Goal: Task Accomplishment & Management: Manage account settings

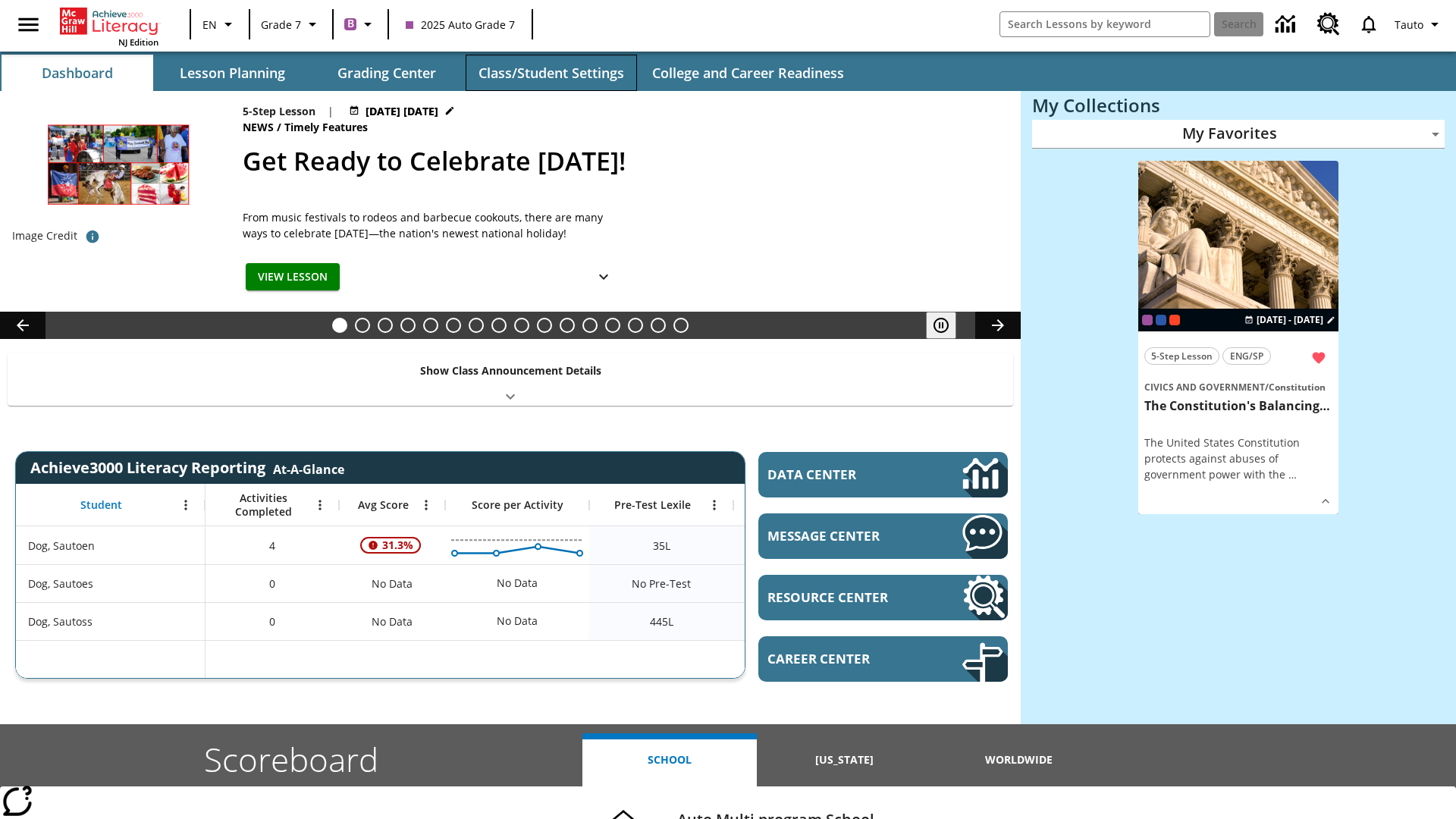
click at [551, 73] on button "Class/Student Settings" at bounding box center [551, 72] width 171 height 37
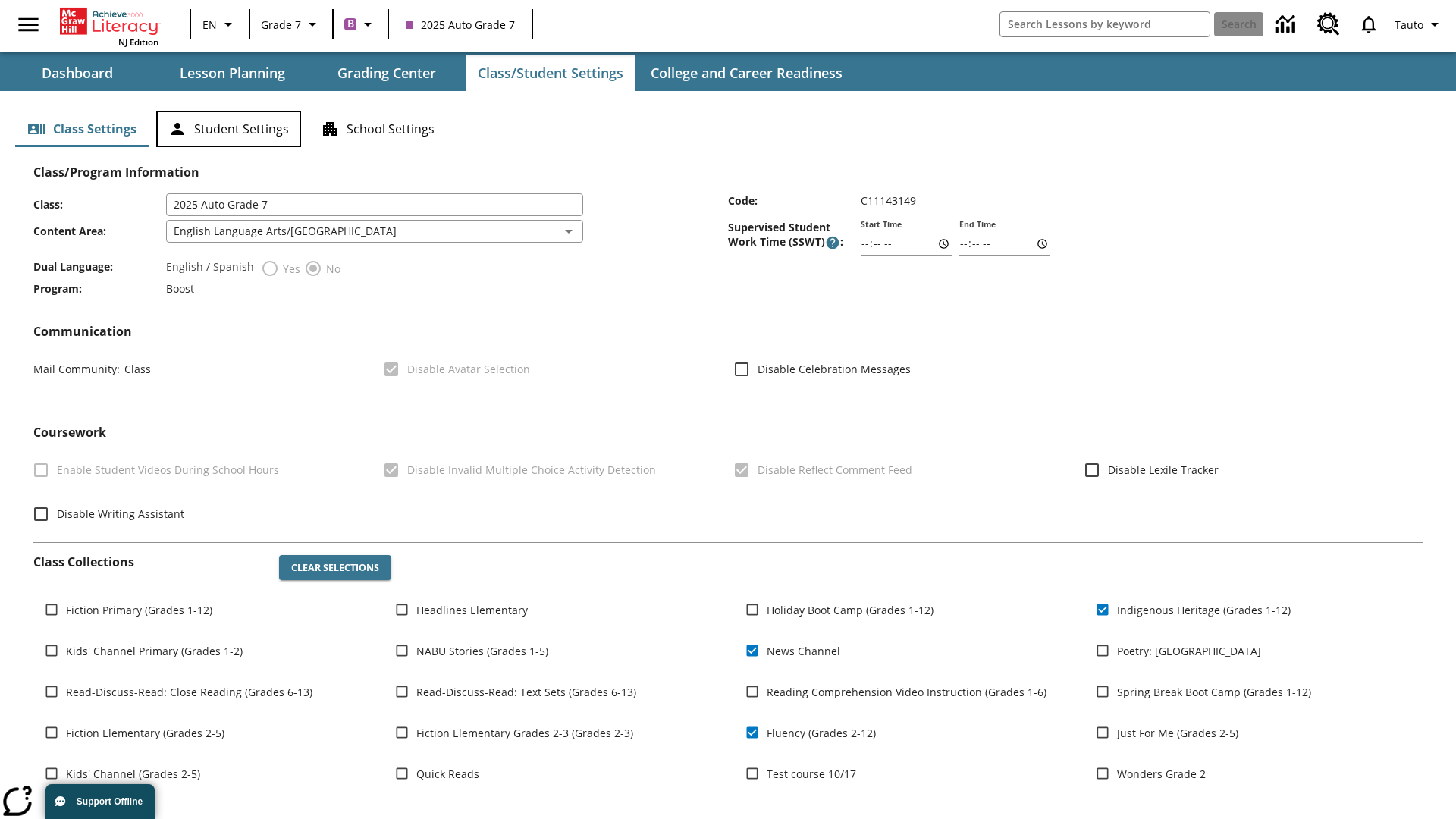
click at [228, 129] on button "Student Settings" at bounding box center [228, 128] width 145 height 37
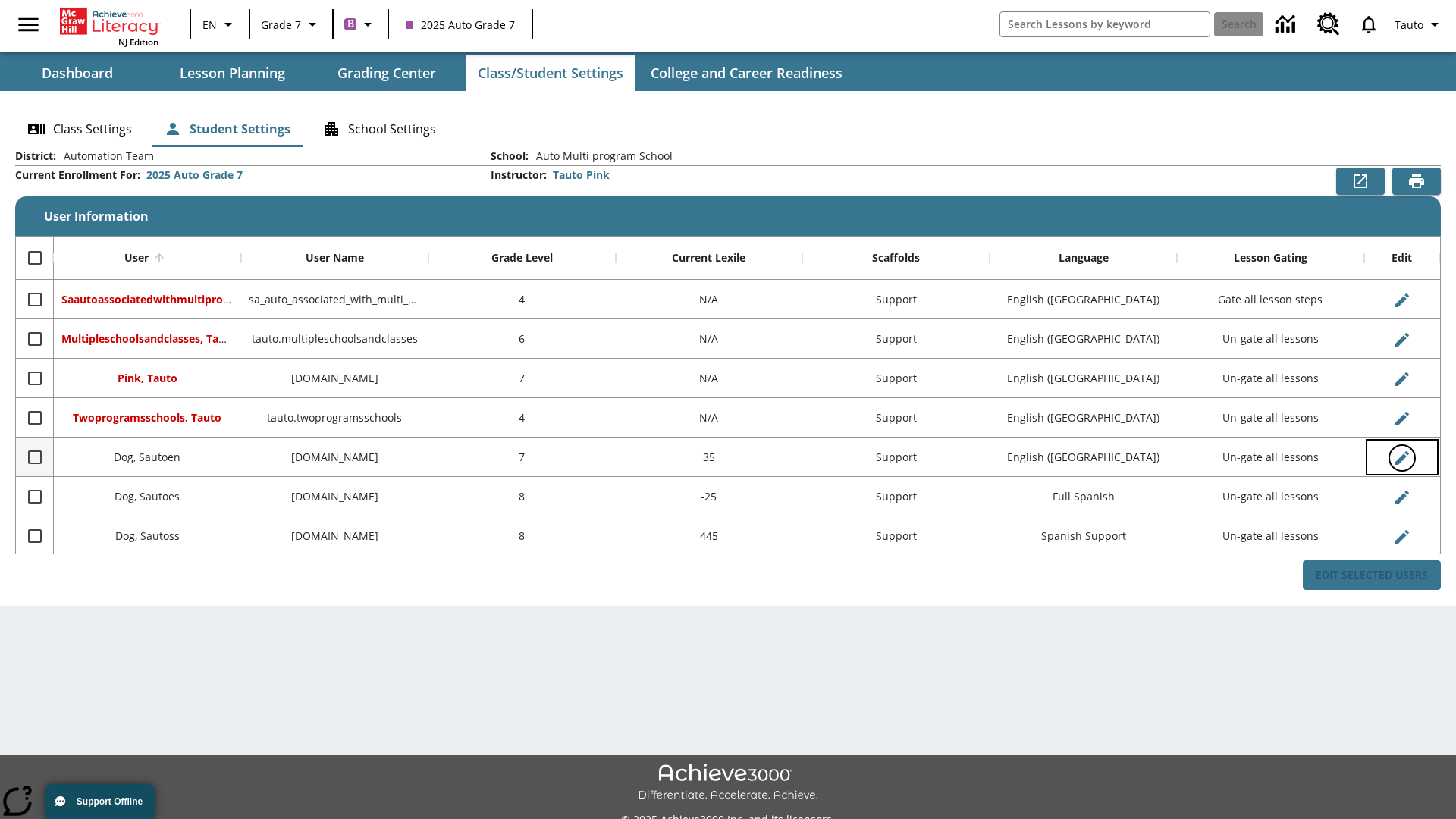
click at [1402, 457] on icon "Edit User" at bounding box center [1402, 458] width 14 height 14
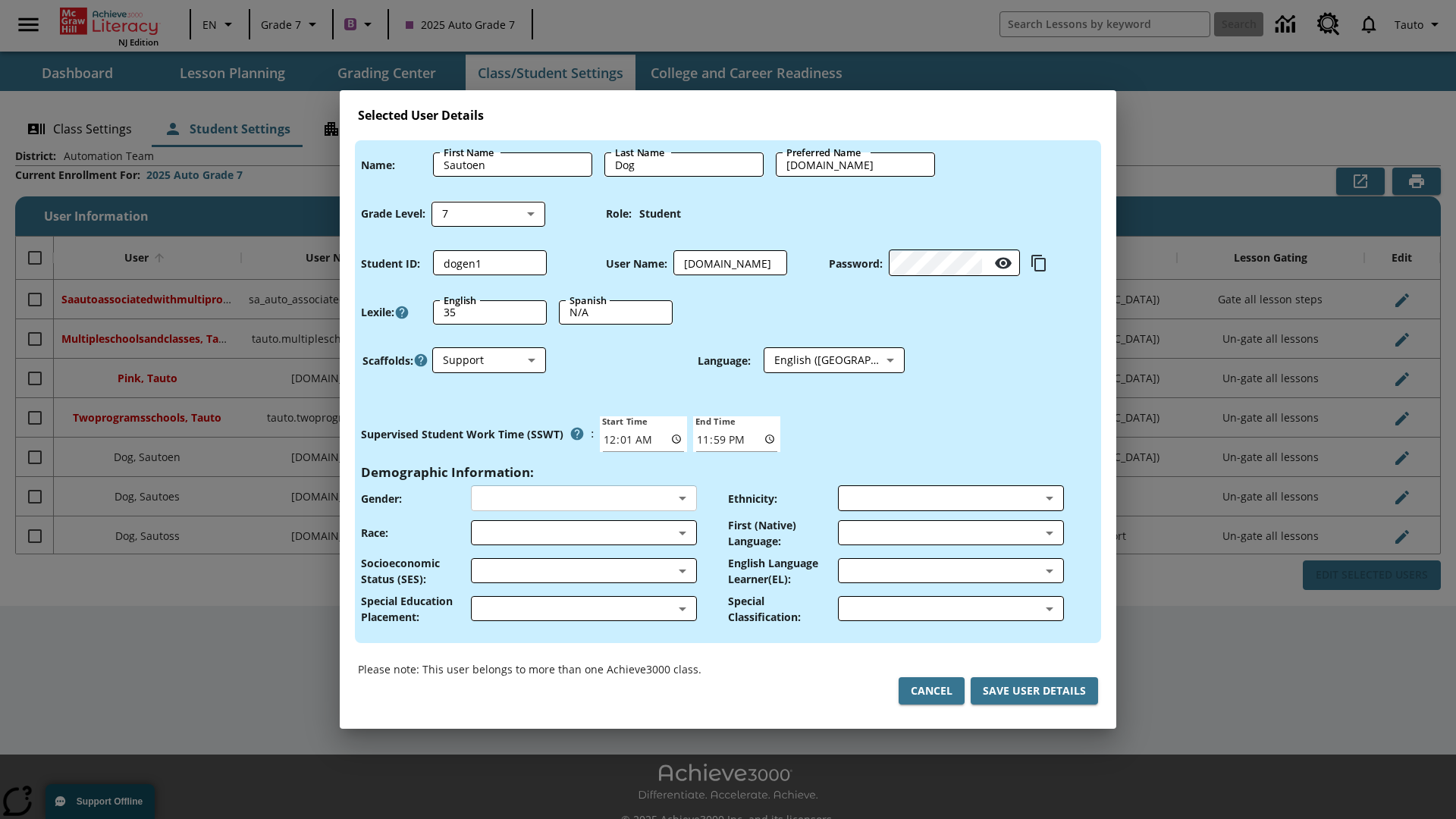
click at [583, 498] on body "Skip to main content NJ Edition EN Grade 7 B 2025 Auto Grade 7 Search 0 Tauto D…" at bounding box center [728, 426] width 1456 height 852
click at [583, 532] on body "Skip to main content NJ Edition EN Grade 7 B 2025 Auto Grade 7 Search 0 Tauto D…" at bounding box center [728, 426] width 1456 height 852
click at [583, 570] on body "Skip to main content NJ Edition EN Grade 7 B 2025 Auto Grade 7 Search 0 Tauto D…" at bounding box center [728, 426] width 1456 height 852
